Goal: Task Accomplishment & Management: Manage account settings

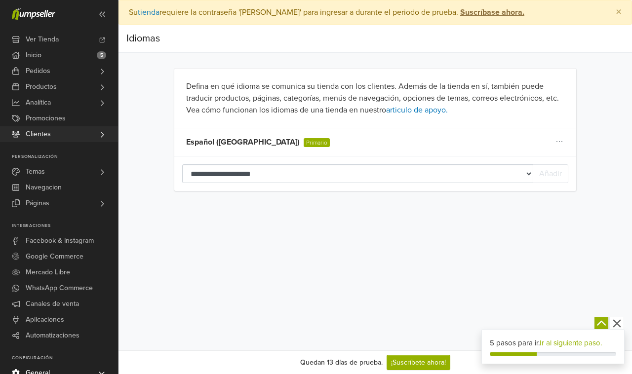
click at [39, 132] on span "Clientes" at bounding box center [38, 134] width 25 height 16
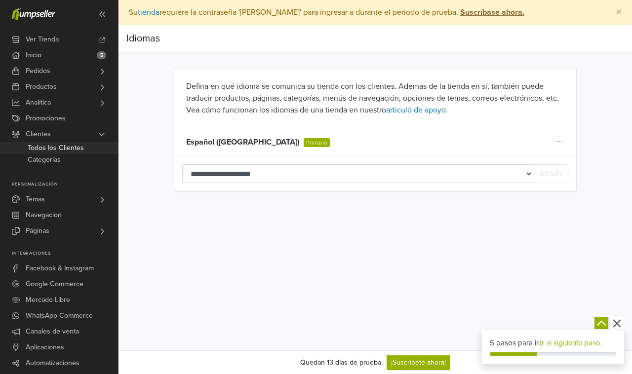
click at [62, 149] on span "Todos los Clientes" at bounding box center [56, 148] width 56 height 12
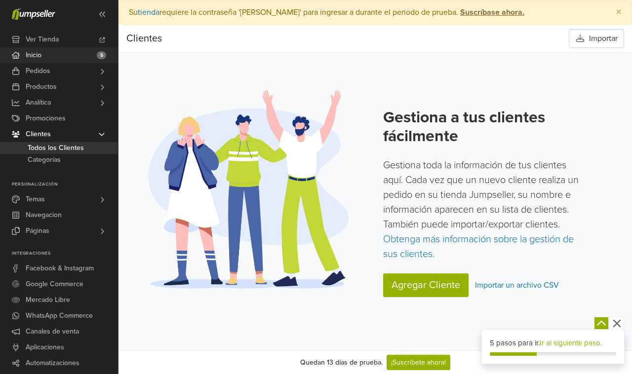
click at [42, 55] on link "Inicio 5" at bounding box center [59, 55] width 118 height 16
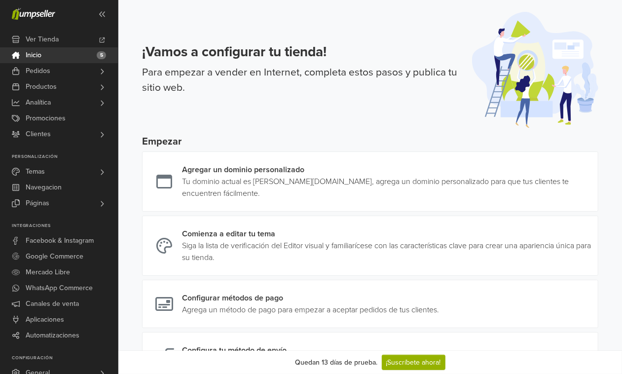
click at [100, 52] on span "5" at bounding box center [101, 55] width 9 height 8
click at [198, 65] on p "Para empezar a vender en Internet, completa estos pasos y publica tu sitio web." at bounding box center [301, 80] width 318 height 31
click at [199, 58] on h3 "¡Vamos a configurar tu tienda!" at bounding box center [301, 52] width 318 height 17
click at [199, 57] on h3 "¡Vamos a configurar tu tienda!" at bounding box center [301, 52] width 318 height 17
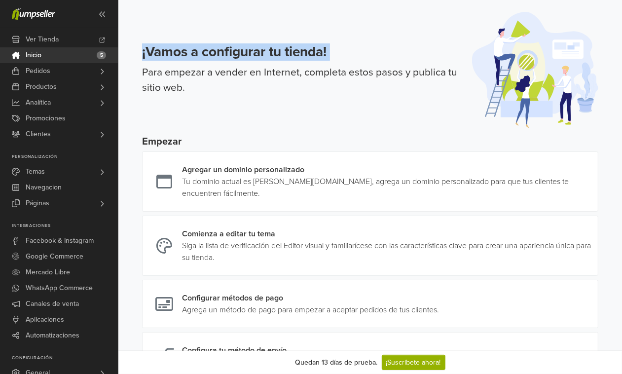
click at [200, 57] on h3 "¡Vamos a configurar tu tienda!" at bounding box center [301, 52] width 318 height 17
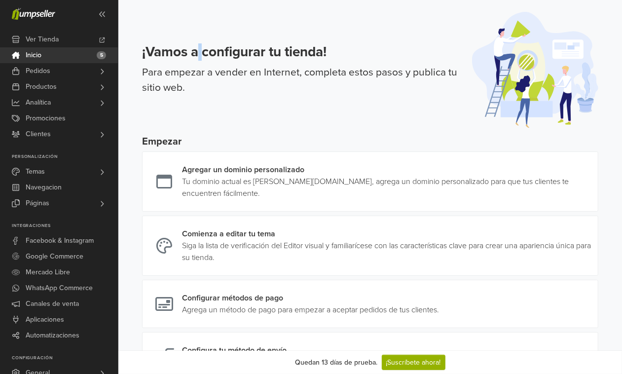
click at [200, 57] on h3 "¡Vamos a configurar tu tienda!" at bounding box center [301, 52] width 318 height 17
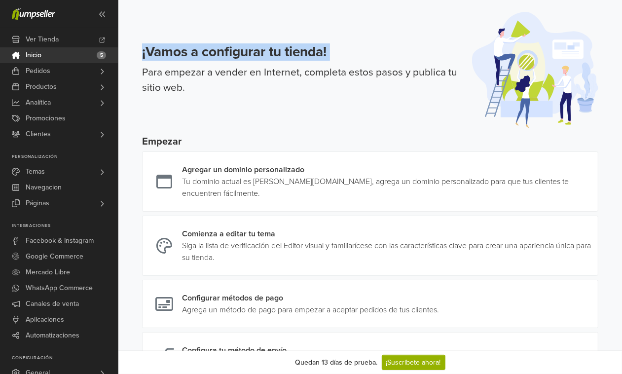
click at [201, 58] on h3 "¡Vamos a configurar tu tienda!" at bounding box center [301, 52] width 318 height 17
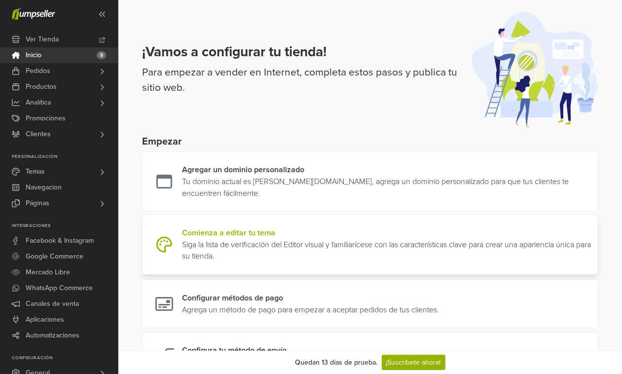
click at [594, 232] on link at bounding box center [594, 245] width 0 height 36
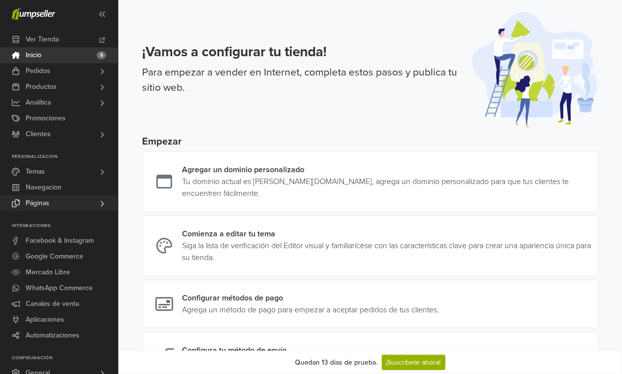
click at [55, 201] on link "Páginas" at bounding box center [59, 203] width 118 height 16
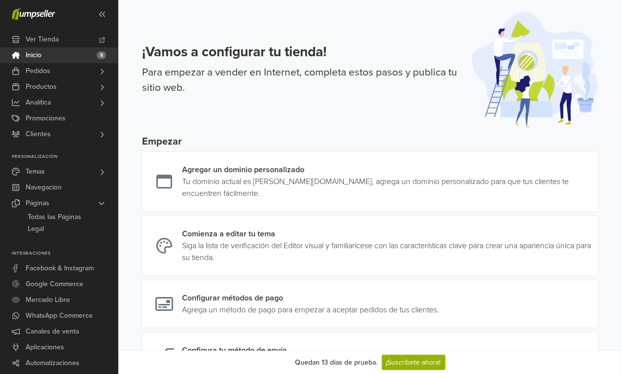
click at [65, 56] on link "Inicio 5" at bounding box center [59, 55] width 118 height 16
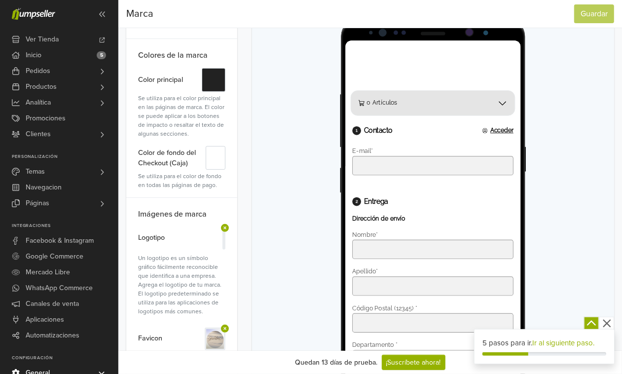
scroll to position [123, 0]
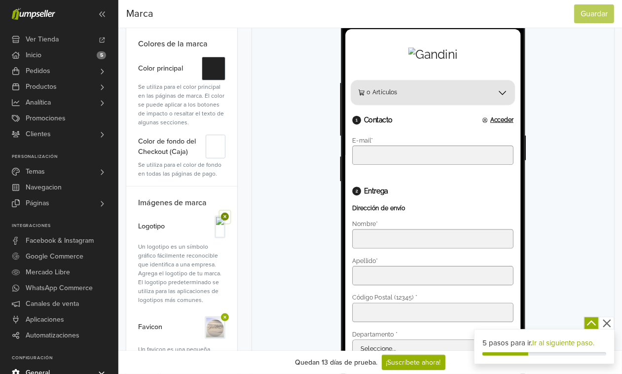
click at [223, 214] on icon at bounding box center [225, 217] width 8 height 8
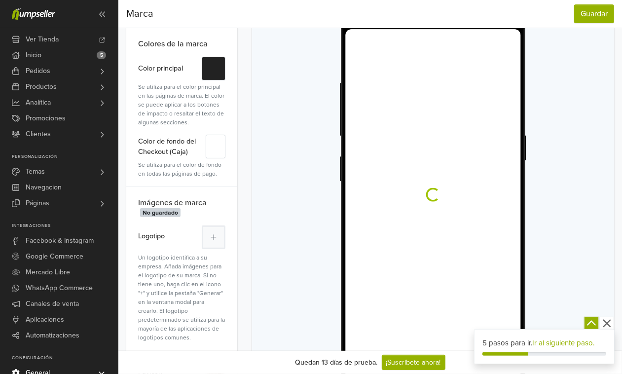
scroll to position [0, 0]
click at [585, 15] on button "Guardar" at bounding box center [594, 13] width 40 height 19
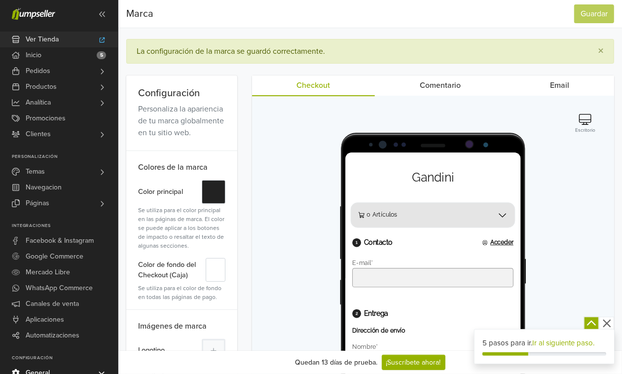
click at [48, 36] on span "Ver Tienda" at bounding box center [42, 40] width 33 height 16
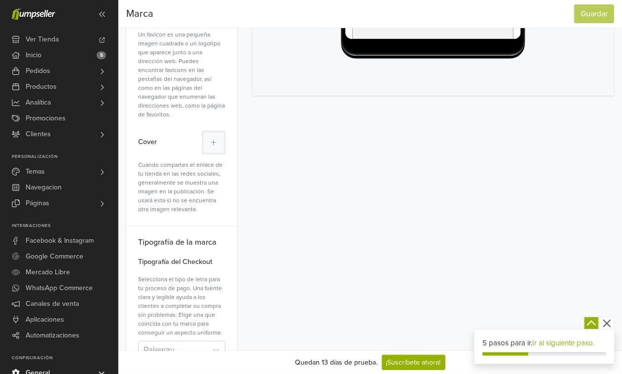
scroll to position [493, 0]
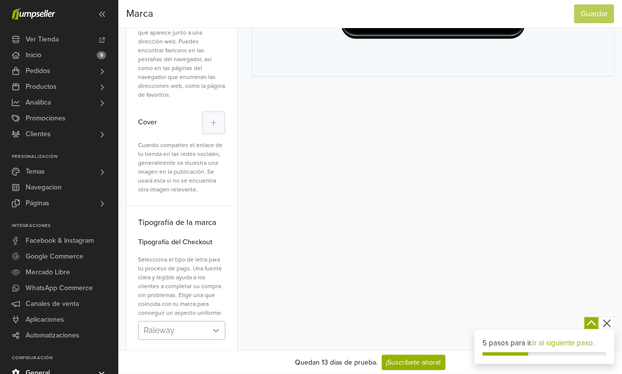
click at [221, 322] on div at bounding box center [216, 331] width 18 height 18
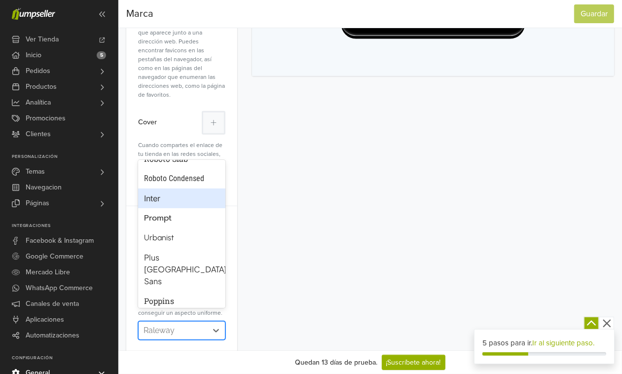
scroll to position [171, 0]
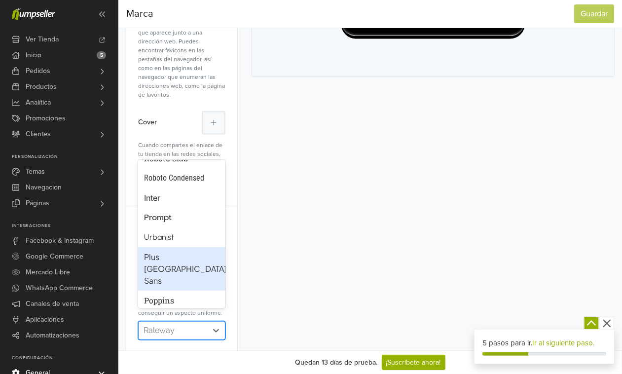
click at [162, 252] on div "Plus Jakarta Sans" at bounding box center [181, 269] width 75 height 36
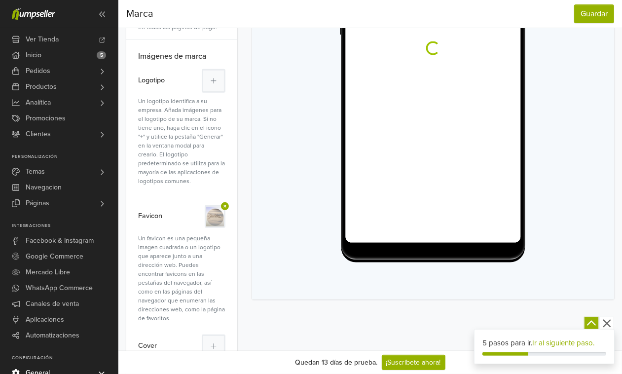
scroll to position [0, 0]
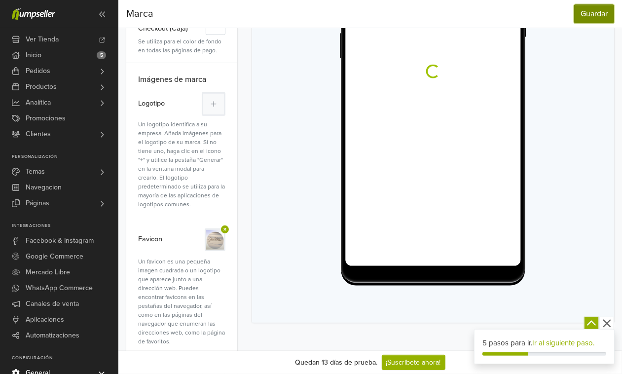
click at [588, 10] on button "Guardar" at bounding box center [594, 13] width 40 height 19
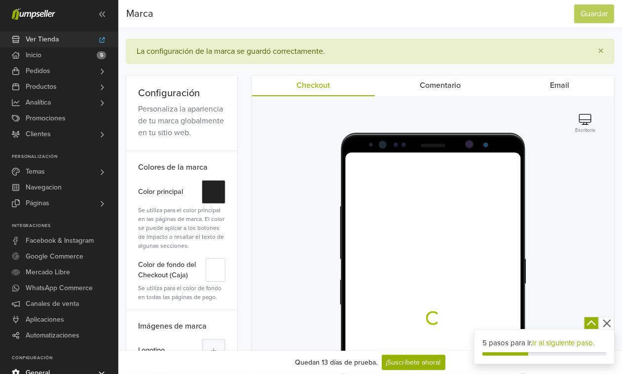
click at [28, 35] on span "Ver Tienda" at bounding box center [42, 40] width 33 height 16
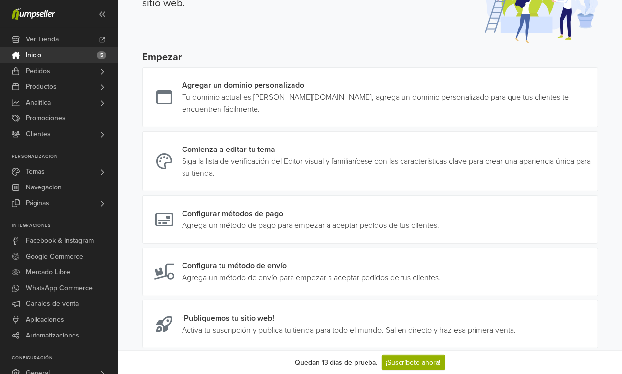
scroll to position [65, 0]
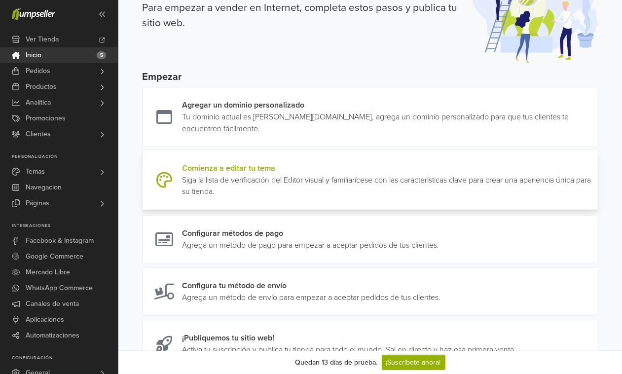
click at [594, 181] on link at bounding box center [594, 180] width 0 height 36
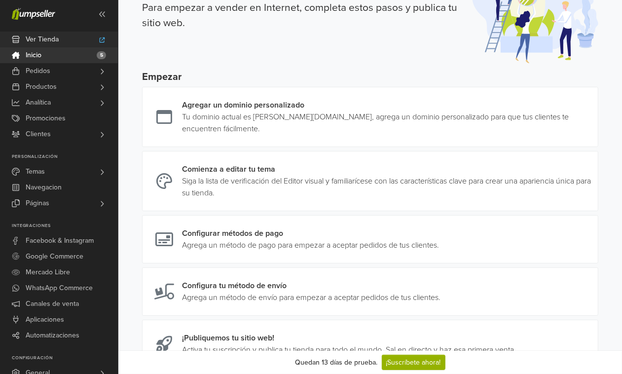
click at [48, 37] on span "Ver Tienda" at bounding box center [42, 40] width 33 height 16
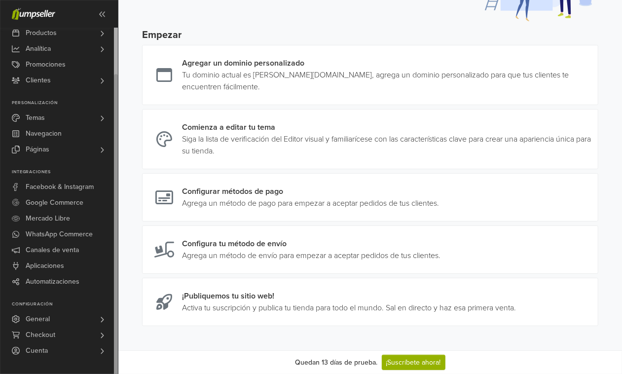
scroll to position [126, 0]
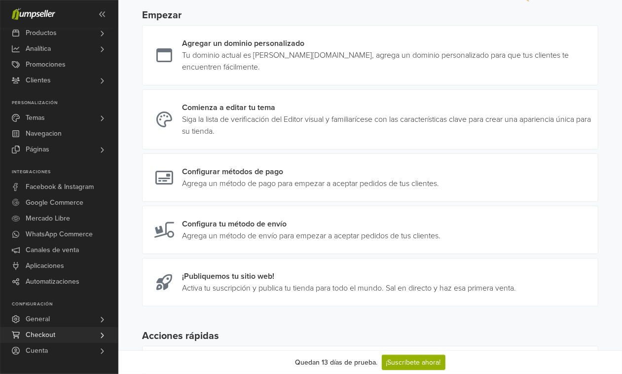
click at [48, 332] on span "Checkout" at bounding box center [41, 335] width 30 height 16
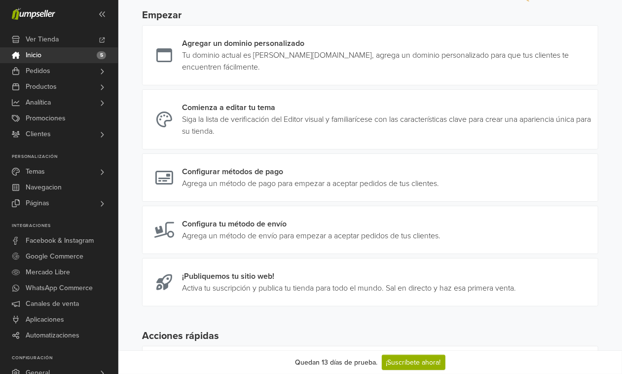
click at [52, 52] on link "Inicio 5" at bounding box center [59, 55] width 118 height 16
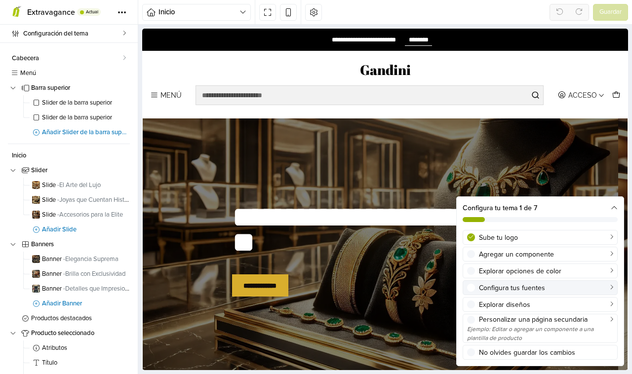
click at [606, 287] on div "Configura tus fuentes" at bounding box center [546, 288] width 134 height 10
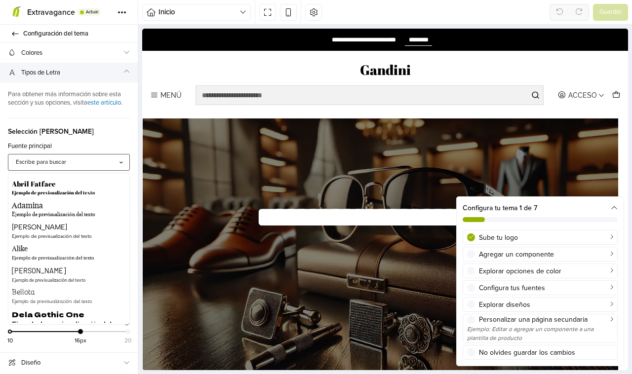
click at [112, 167] on div "Escribe para buscar" at bounding box center [64, 162] width 109 height 9
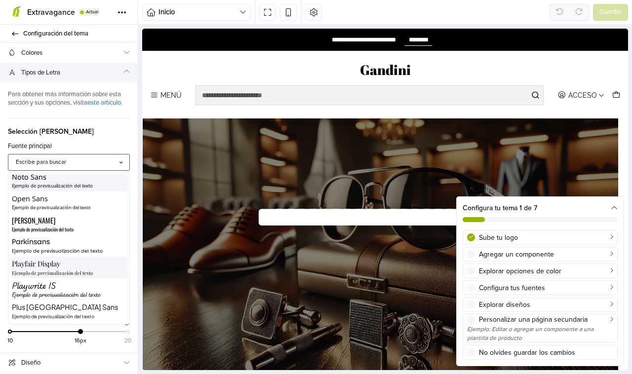
scroll to position [429, 0]
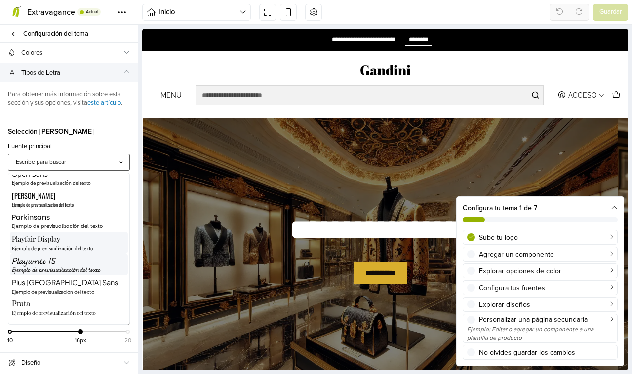
click at [69, 266] on div "Playwrite IS" at bounding box center [69, 261] width 114 height 11
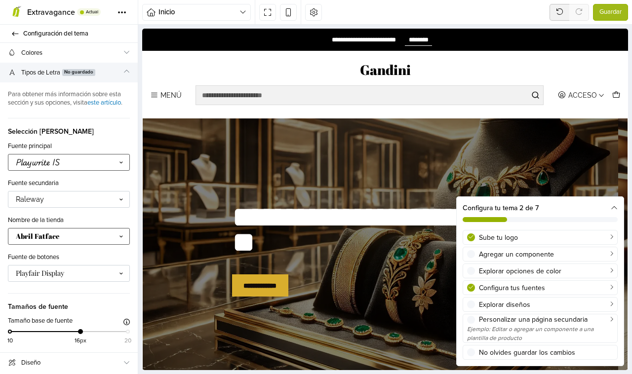
click at [118, 241] on icon at bounding box center [120, 236] width 5 height 10
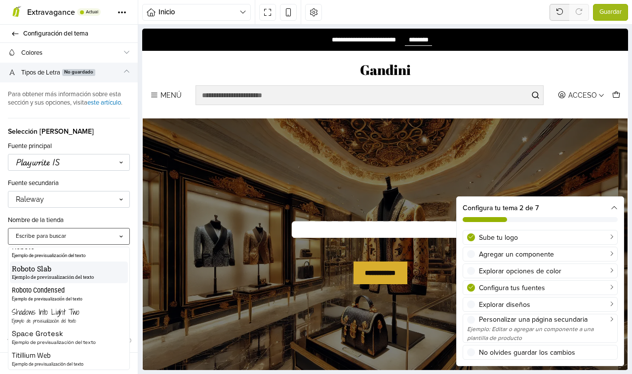
scroll to position [607, 0]
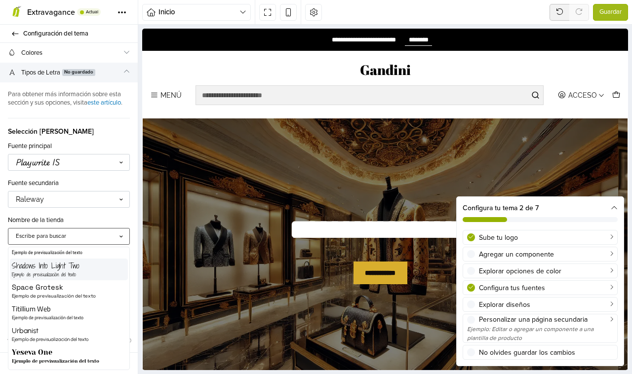
click at [42, 271] on div "Shadows Into Light Two" at bounding box center [69, 266] width 114 height 11
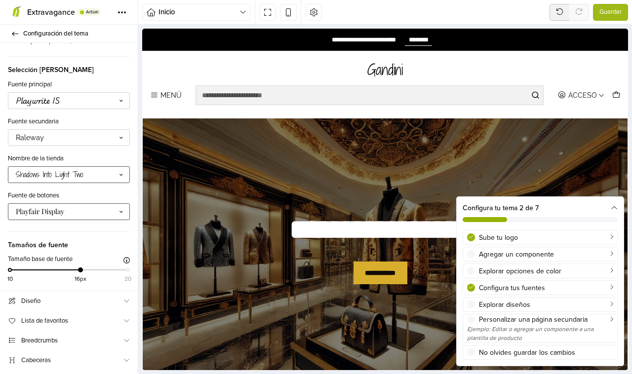
scroll to position [0, 0]
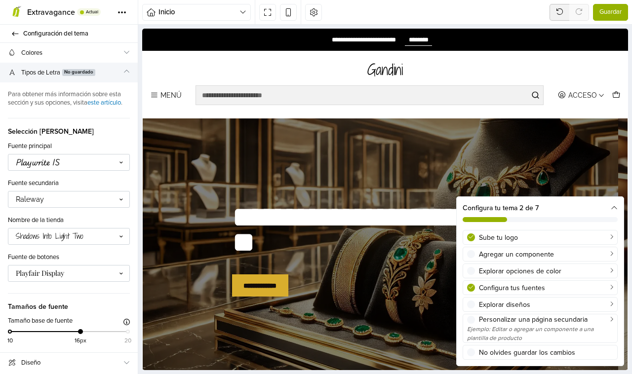
click at [613, 13] on span "Guardar" at bounding box center [610, 12] width 22 height 10
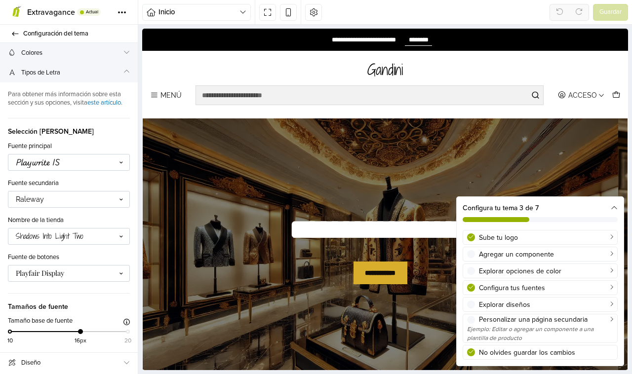
click at [114, 48] on span "Colores" at bounding box center [71, 53] width 101 height 10
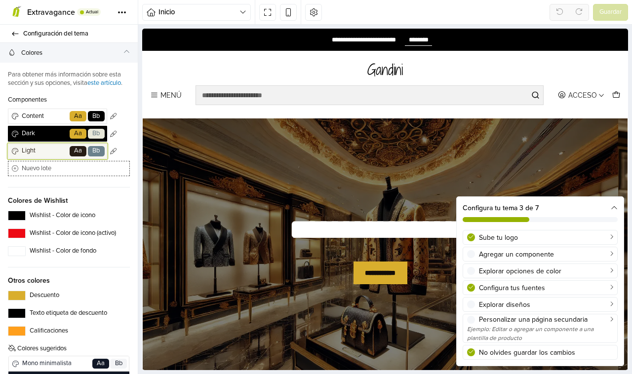
click at [42, 156] on span "Light" at bounding box center [44, 151] width 48 height 10
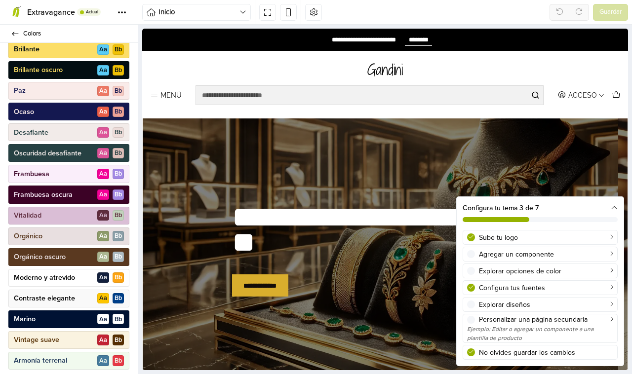
scroll to position [496, 0]
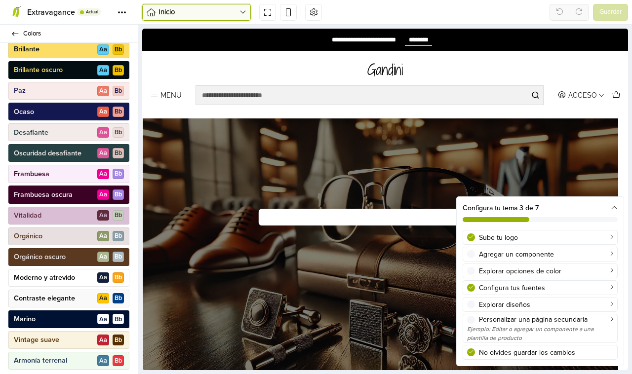
click at [245, 9] on icon "button" at bounding box center [242, 12] width 7 height 8
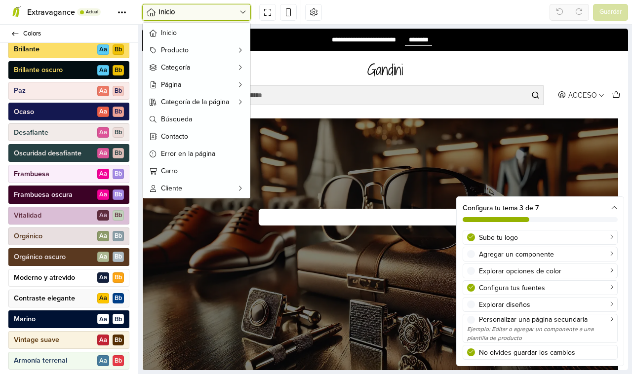
click at [245, 9] on icon "button" at bounding box center [242, 12] width 7 height 8
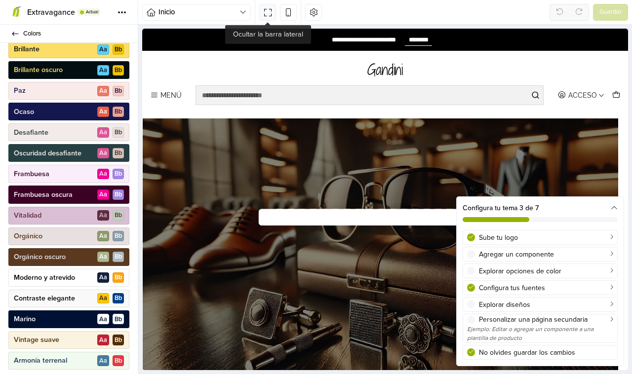
click at [267, 13] on icon at bounding box center [267, 12] width 8 height 8
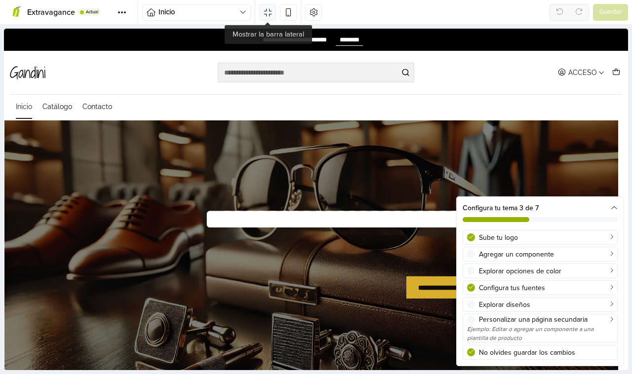
click at [266, 13] on icon at bounding box center [267, 12] width 8 height 8
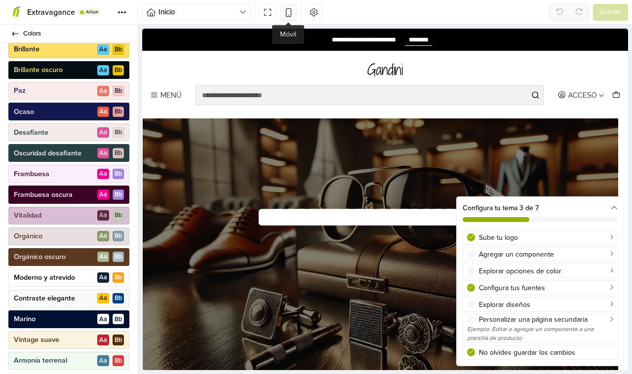
click at [284, 12] on icon at bounding box center [288, 12] width 8 height 8
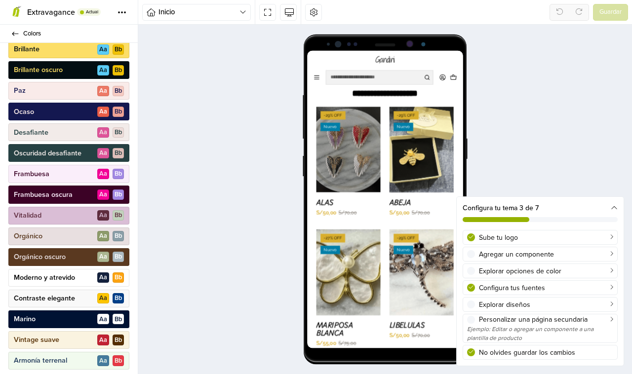
scroll to position [493, 0]
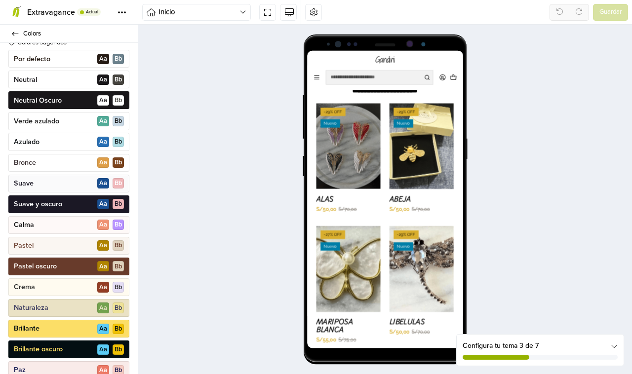
scroll to position [188, 0]
